Goal: Task Accomplishment & Management: Complete application form

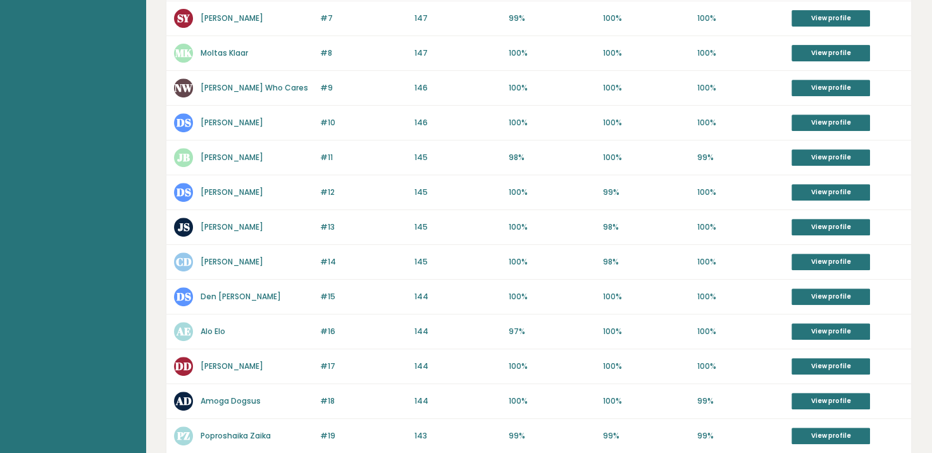
scroll to position [569, 0]
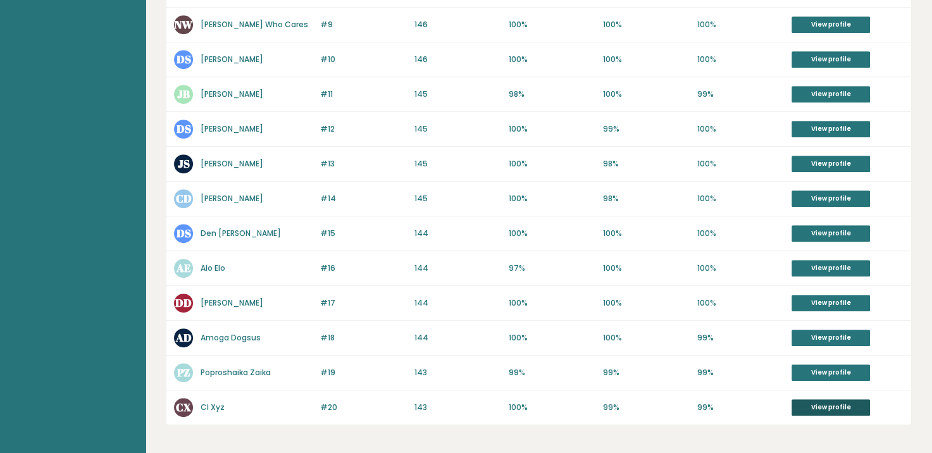
click at [814, 405] on link "View profile" at bounding box center [830, 407] width 78 height 16
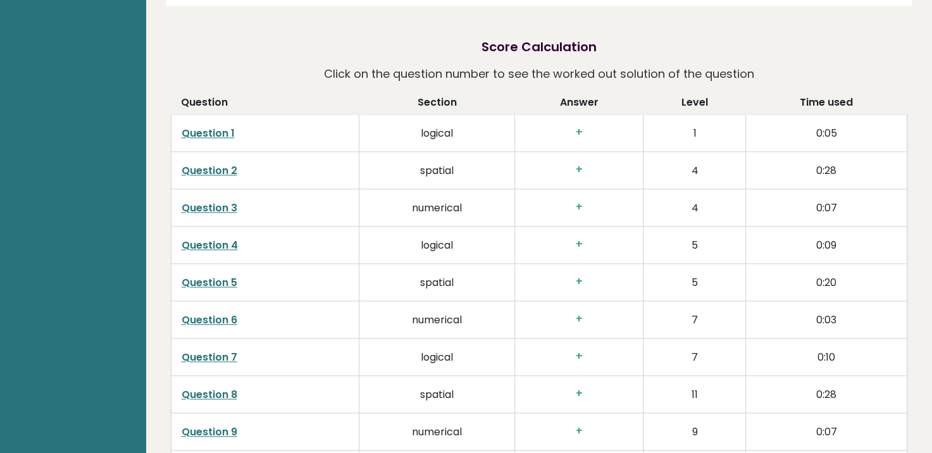
scroll to position [1645, 0]
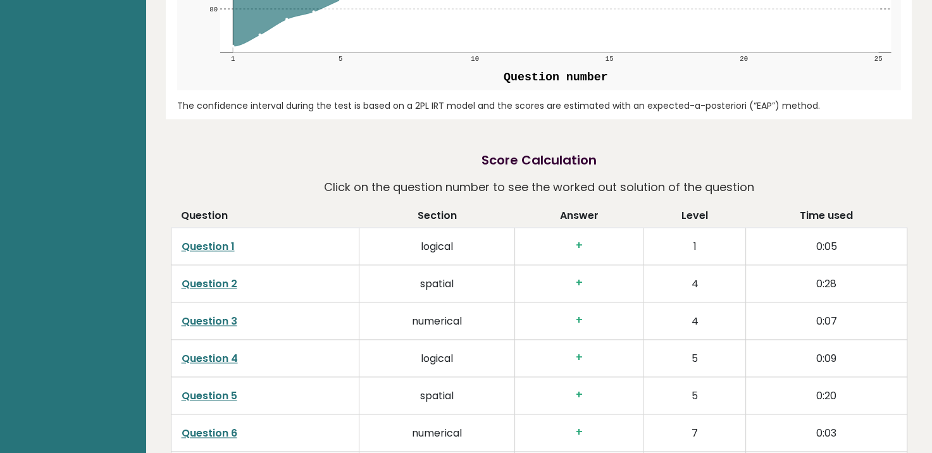
click at [225, 243] on link "Question 1" at bounding box center [208, 246] width 53 height 15
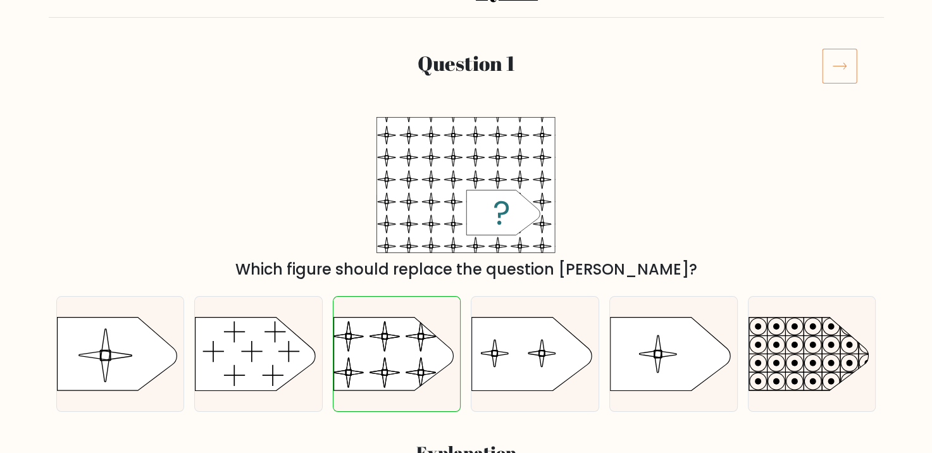
scroll to position [190, 0]
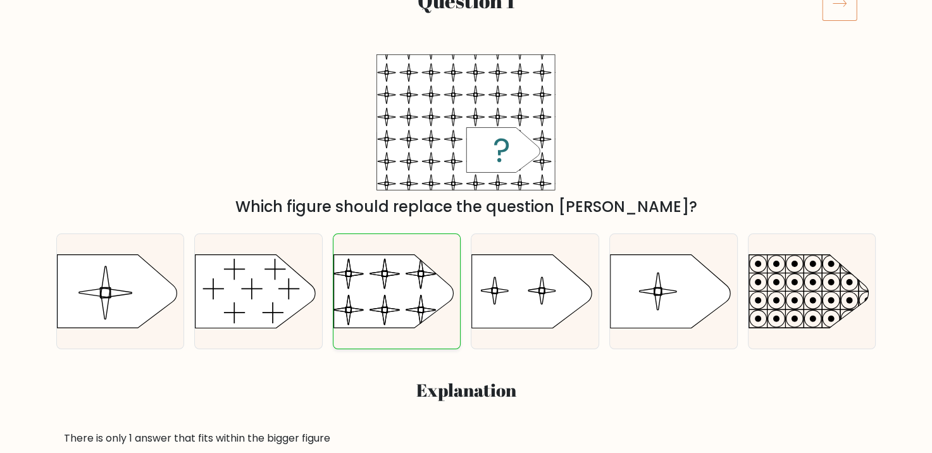
click at [369, 299] on rect at bounding box center [332, 246] width 291 height 221
click at [466, 43] on input "c." at bounding box center [466, 40] width 1 height 6
radio input "true"
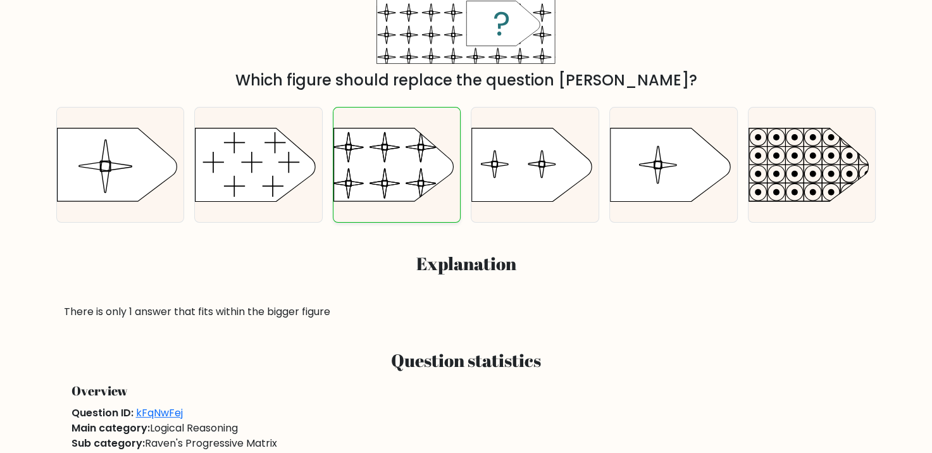
click at [411, 197] on rect at bounding box center [332, 119] width 291 height 221
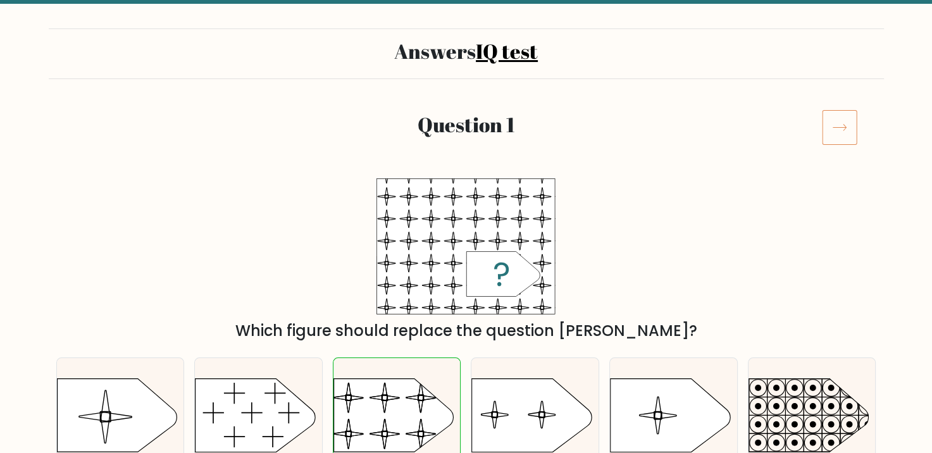
scroll to position [0, 0]
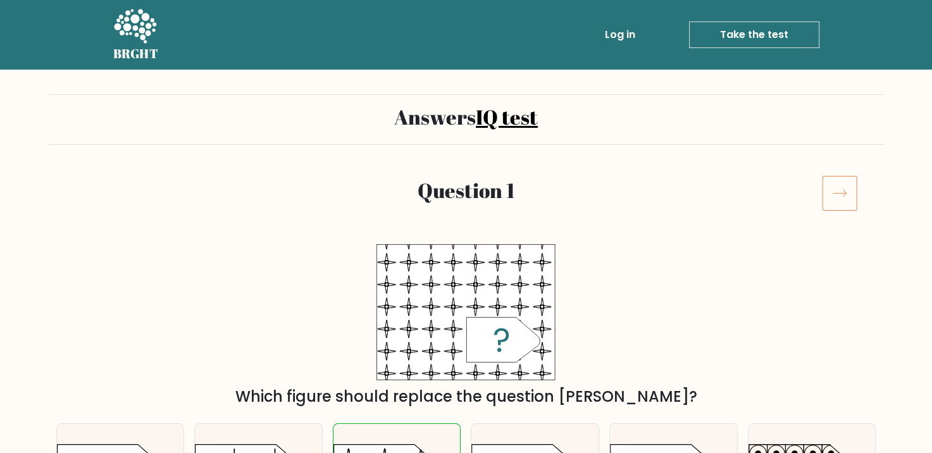
click at [752, 39] on link "Take the test" at bounding box center [754, 35] width 130 height 27
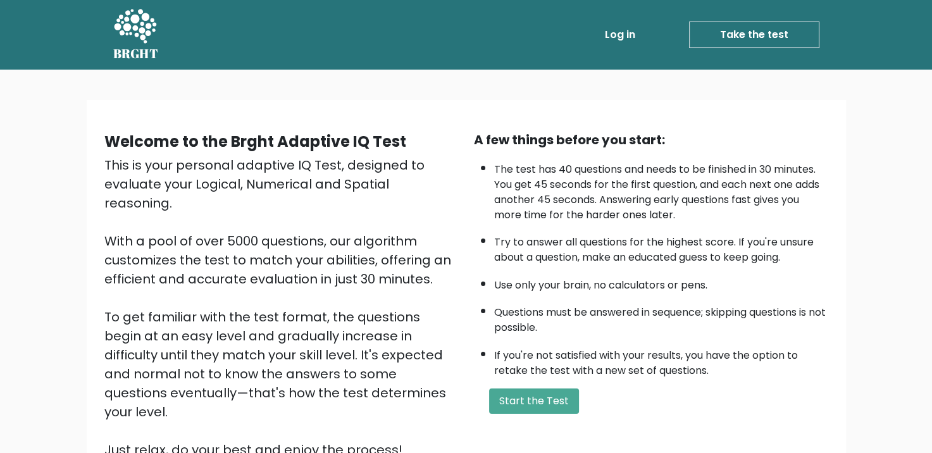
scroll to position [127, 0]
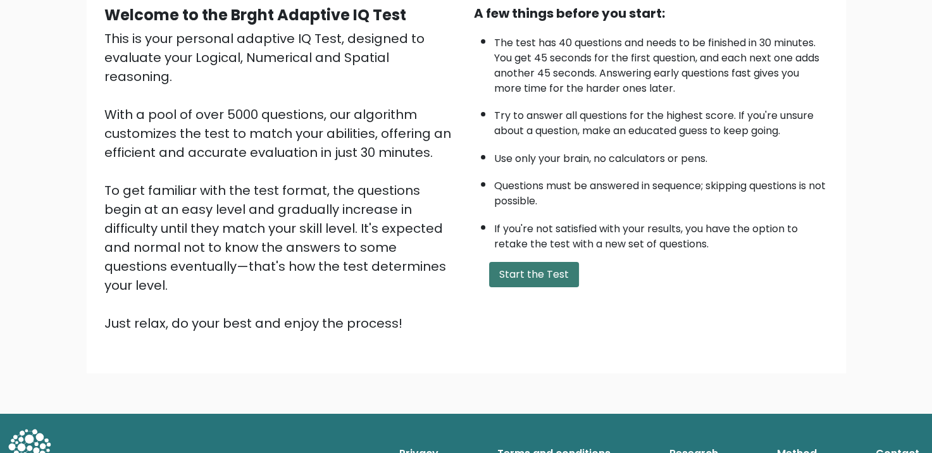
click at [522, 263] on button "Start the Test" at bounding box center [534, 274] width 90 height 25
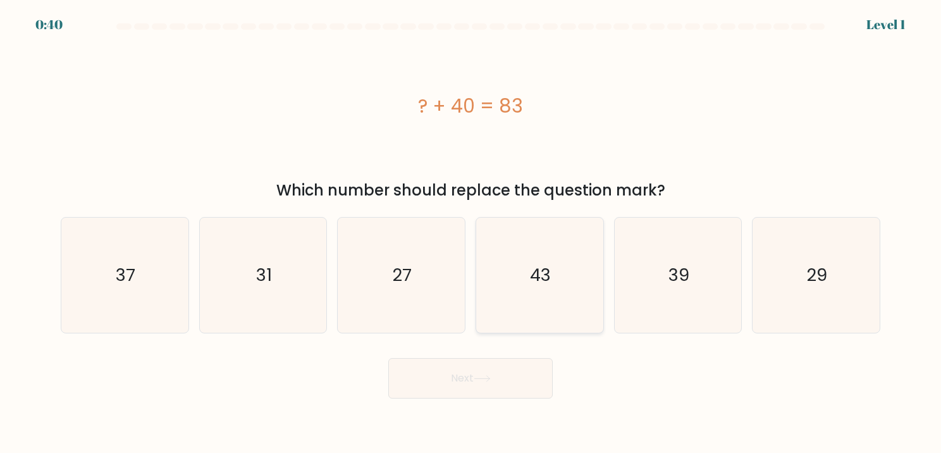
click at [521, 271] on icon "43" at bounding box center [540, 276] width 116 height 116
click at [471, 233] on input "d. 43" at bounding box center [471, 229] width 1 height 6
radio input "true"
click at [481, 372] on button "Next" at bounding box center [470, 378] width 164 height 40
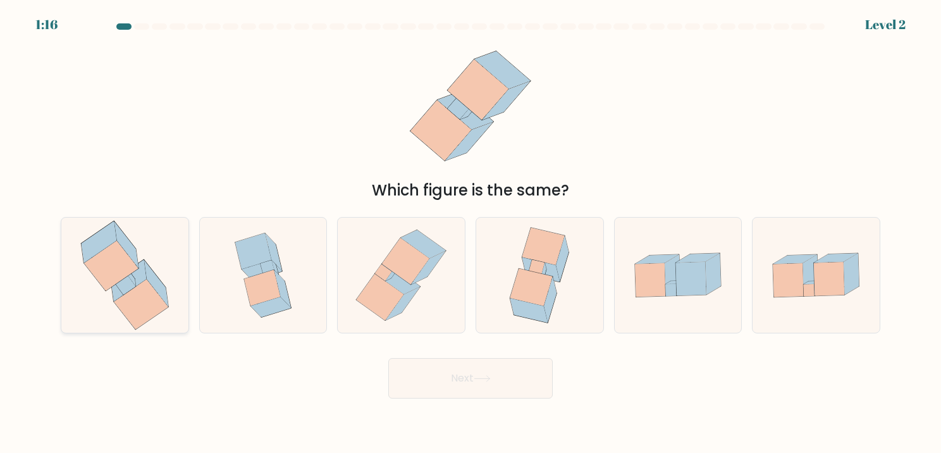
click at [157, 291] on icon at bounding box center [156, 283] width 24 height 46
click at [471, 233] on input "a." at bounding box center [471, 229] width 1 height 6
radio input "true"
click at [481, 376] on icon at bounding box center [482, 378] width 17 height 7
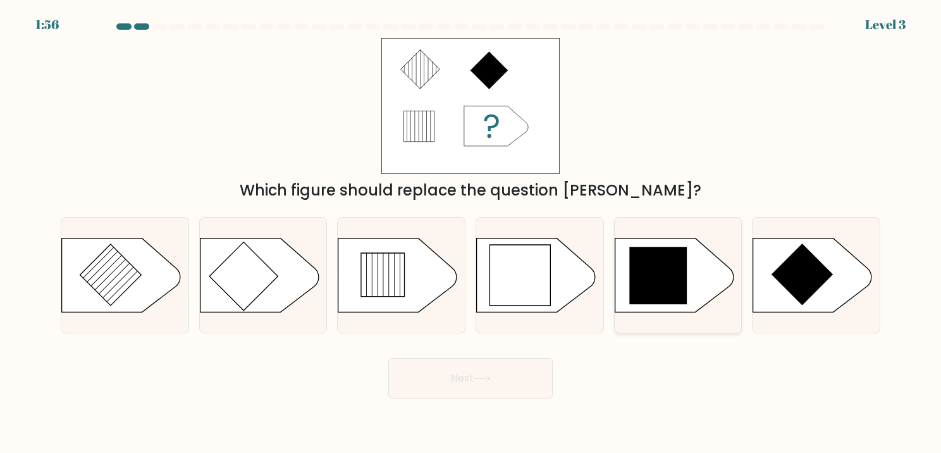
click at [674, 283] on icon at bounding box center [658, 276] width 58 height 58
click at [471, 233] on input "e." at bounding box center [471, 229] width 1 height 6
radio input "true"
click at [523, 377] on button "Next" at bounding box center [470, 378] width 164 height 40
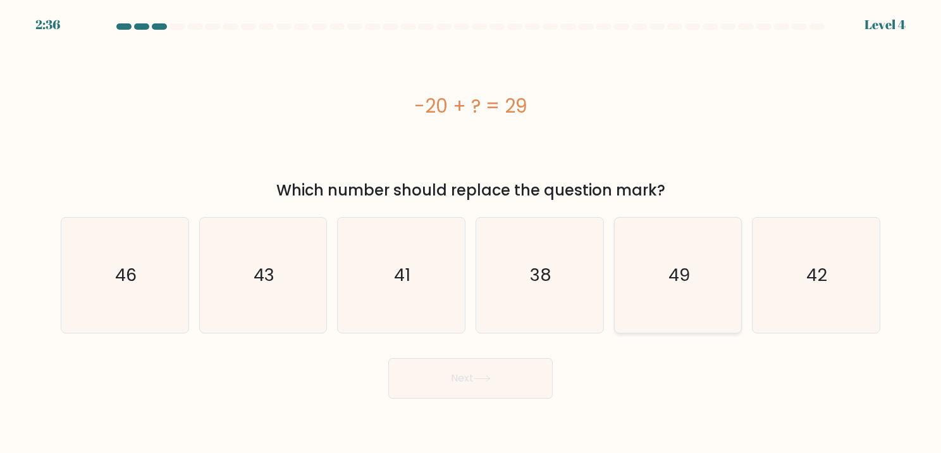
drag, startPoint x: 683, startPoint y: 273, endPoint x: 673, endPoint y: 277, distance: 10.8
click at [683, 273] on text "49" at bounding box center [680, 275] width 22 height 25
click at [471, 233] on input "e. 49" at bounding box center [471, 229] width 1 height 6
radio input "true"
click at [476, 394] on button "Next" at bounding box center [470, 378] width 164 height 40
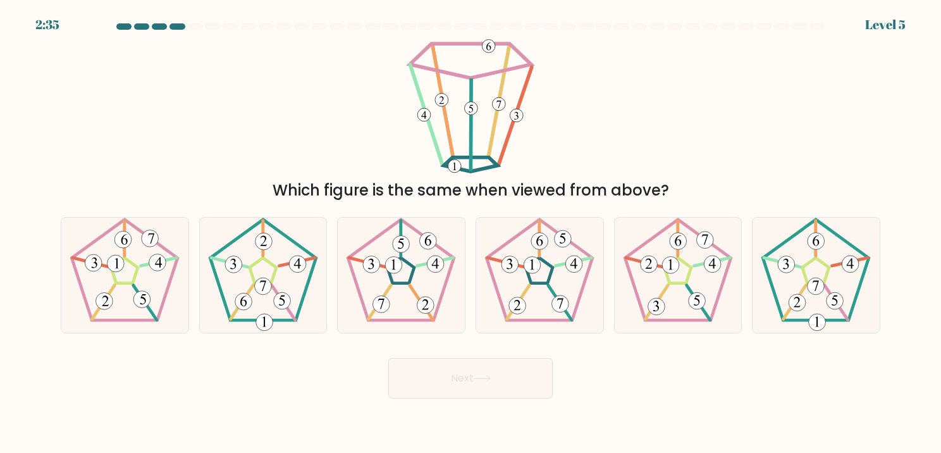
click at [478, 380] on icon at bounding box center [482, 378] width 17 height 7
click at [603, 368] on div "Next" at bounding box center [470, 374] width 835 height 50
click at [417, 240] on icon at bounding box center [402, 276] width 116 height 116
click at [471, 233] on input "c." at bounding box center [471, 229] width 1 height 6
radio input "true"
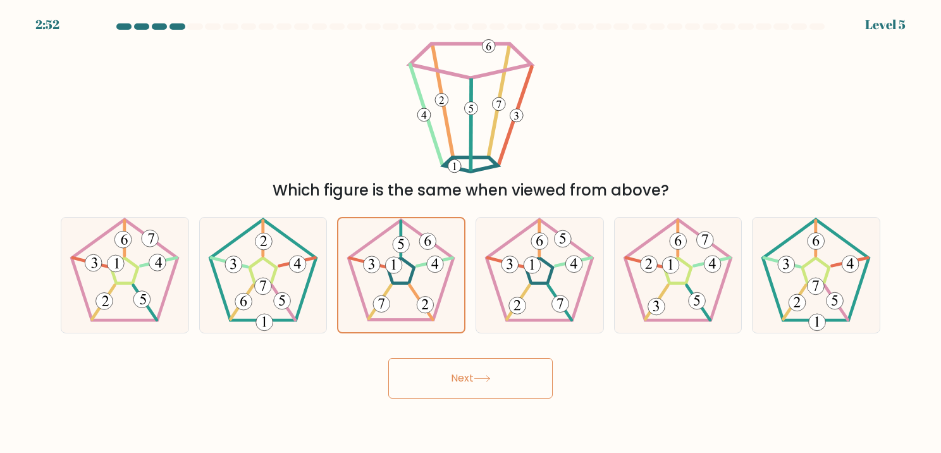
click at [457, 375] on button "Next" at bounding box center [470, 378] width 164 height 40
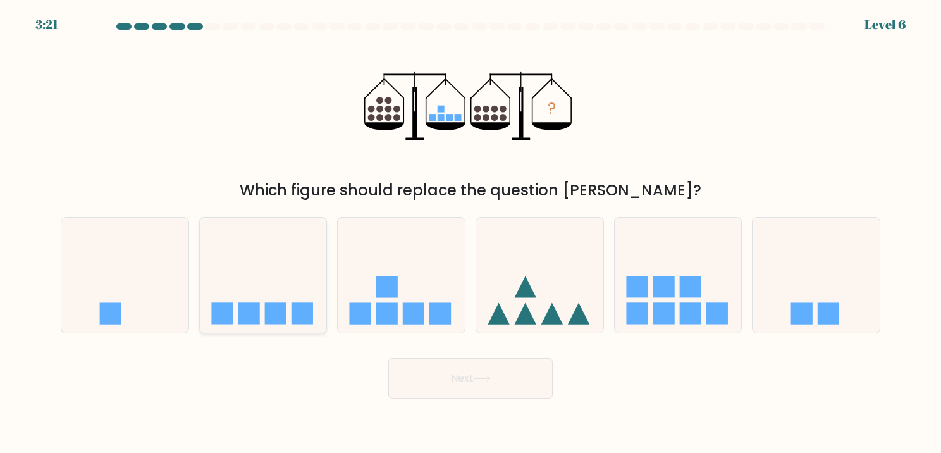
click at [283, 280] on icon at bounding box center [263, 275] width 127 height 105
click at [471, 233] on input "b." at bounding box center [471, 229] width 1 height 6
radio input "true"
click at [451, 380] on button "Next" at bounding box center [470, 378] width 164 height 40
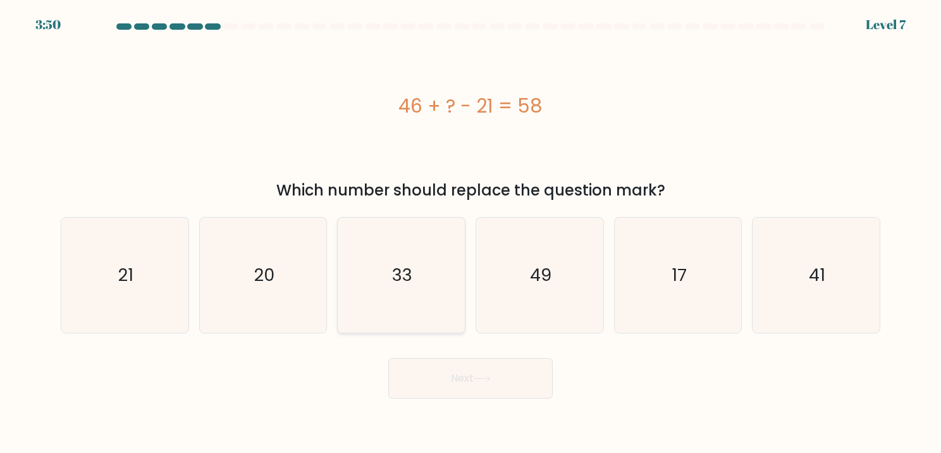
click at [391, 283] on icon "33" at bounding box center [402, 276] width 116 height 116
click at [471, 233] on input "c. 33" at bounding box center [471, 229] width 1 height 6
radio input "true"
click at [468, 375] on button "Next" at bounding box center [470, 378] width 164 height 40
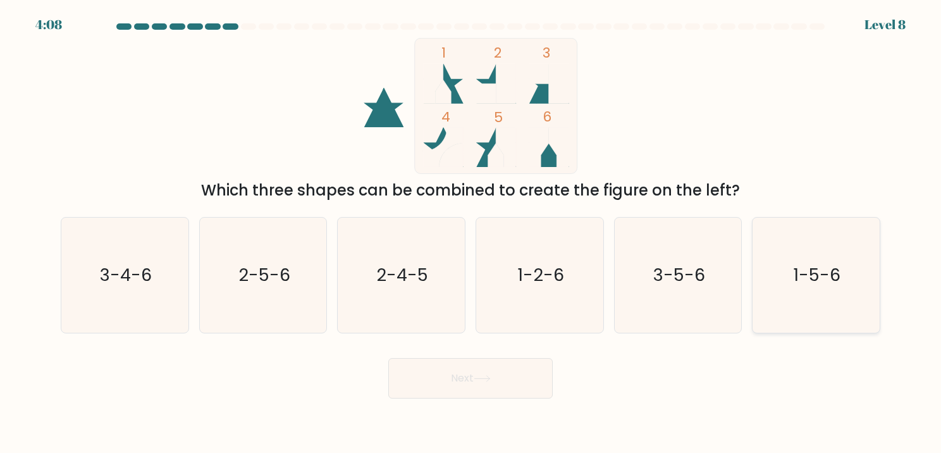
click at [835, 269] on text "1-5-6" at bounding box center [817, 275] width 47 height 25
click at [471, 233] on input "f. 1-5-6" at bounding box center [471, 229] width 1 height 6
radio input "true"
click at [507, 391] on button "Next" at bounding box center [470, 378] width 164 height 40
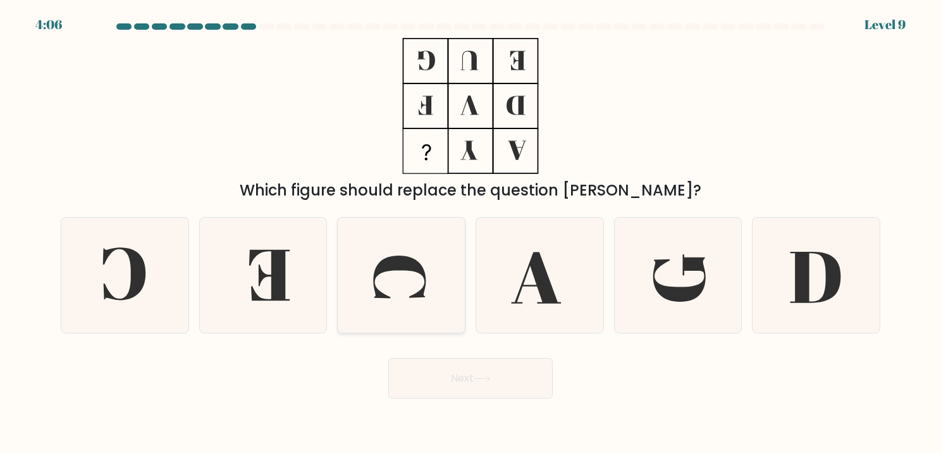
click at [428, 288] on icon at bounding box center [402, 276] width 116 height 116
click at [471, 233] on input "c." at bounding box center [471, 229] width 1 height 6
radio input "true"
click at [496, 369] on button "Next" at bounding box center [470, 378] width 164 height 40
